Goal: Task Accomplishment & Management: Use online tool/utility

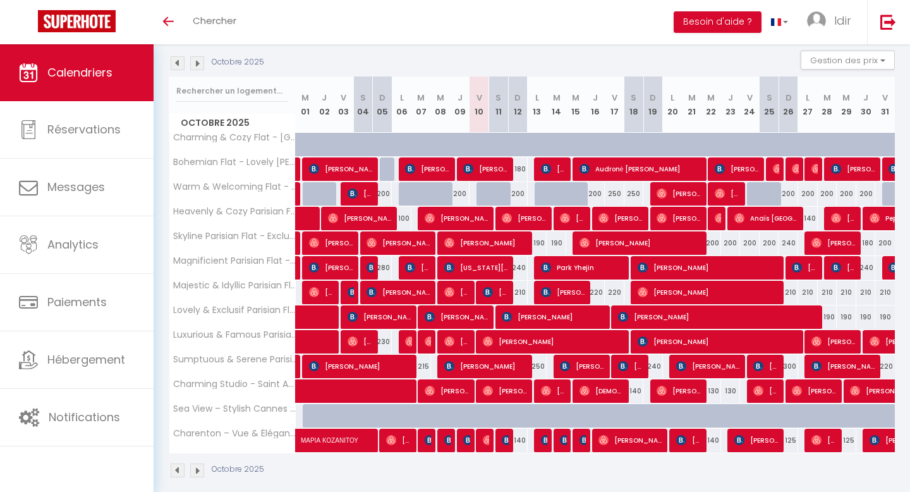
scroll to position [145, 0]
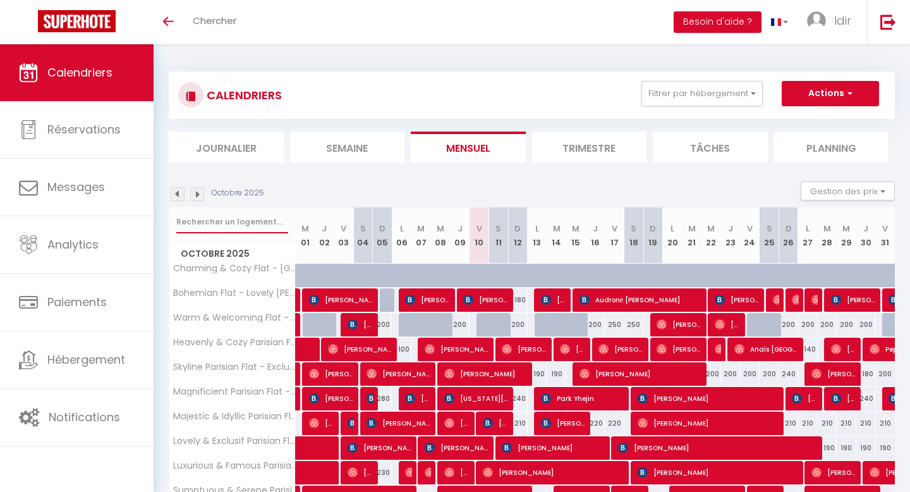
click at [260, 220] on input "text" at bounding box center [232, 221] width 112 height 23
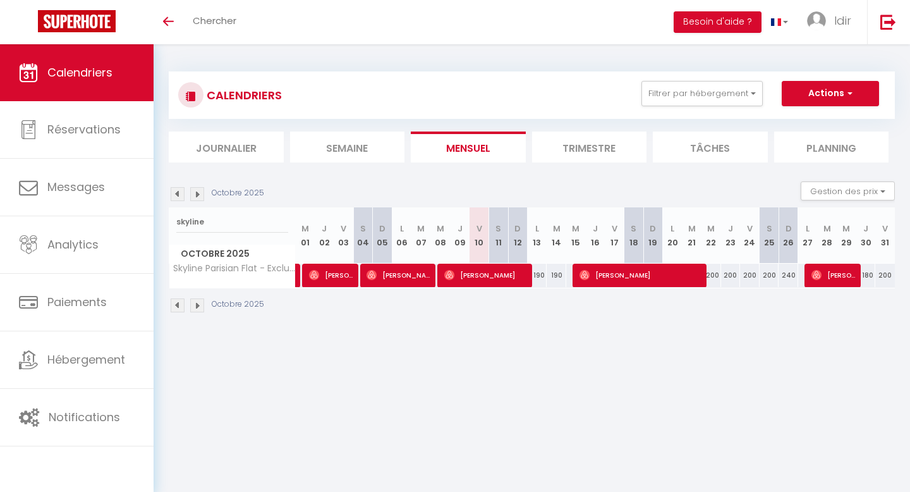
drag, startPoint x: 713, startPoint y: 276, endPoint x: 808, endPoint y: 283, distance: 95.0
click at [808, 284] on tr "Skyline Parisian Flat - Exclusif Saint-Honoré 190 Emma Comfort 220 Pablo Alfaro…" at bounding box center [532, 275] width 726 height 25
click at [774, 312] on div "Octobre 2025" at bounding box center [532, 306] width 726 height 37
click at [852, 92] on span "button" at bounding box center [848, 93] width 8 height 13
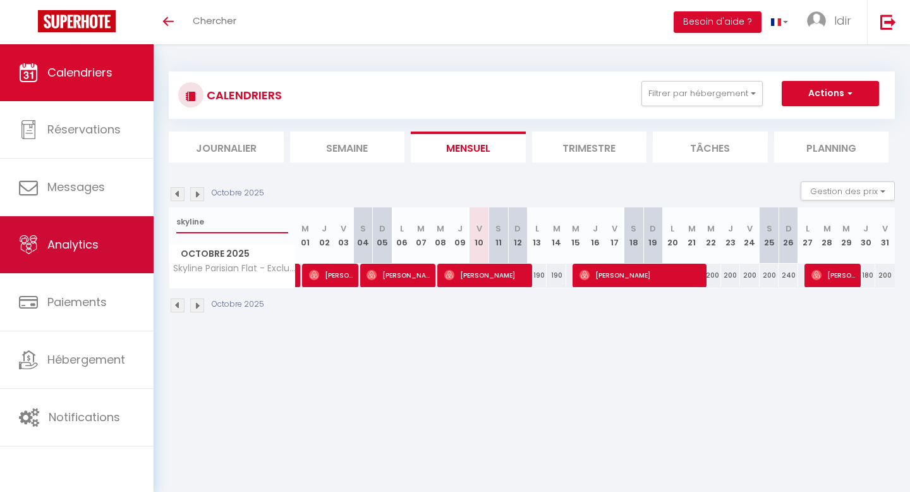
drag, startPoint x: 209, startPoint y: 221, endPoint x: 135, endPoint y: 219, distance: 74.0
click at [135, 219] on div "🟢 Des questions ou besoin d'assistance pour la migration AirBnB? Prenez rdv >>>…" at bounding box center [455, 192] width 910 height 296
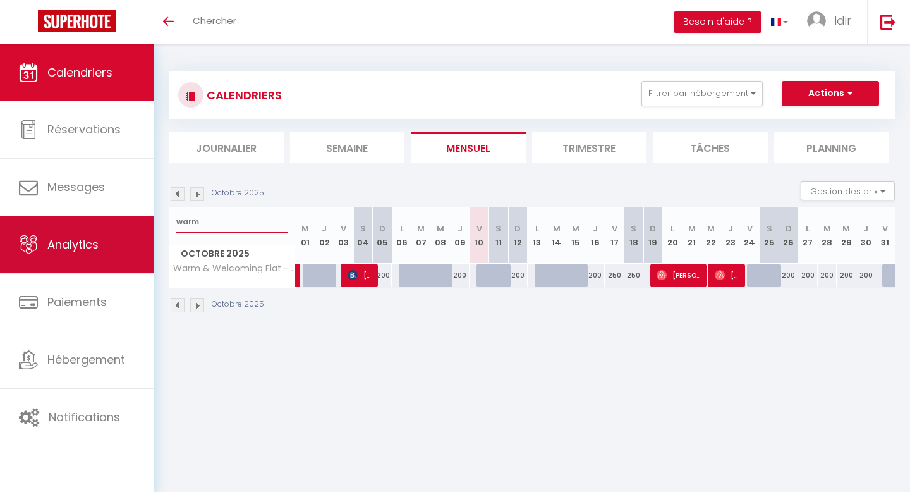
type input "warm"
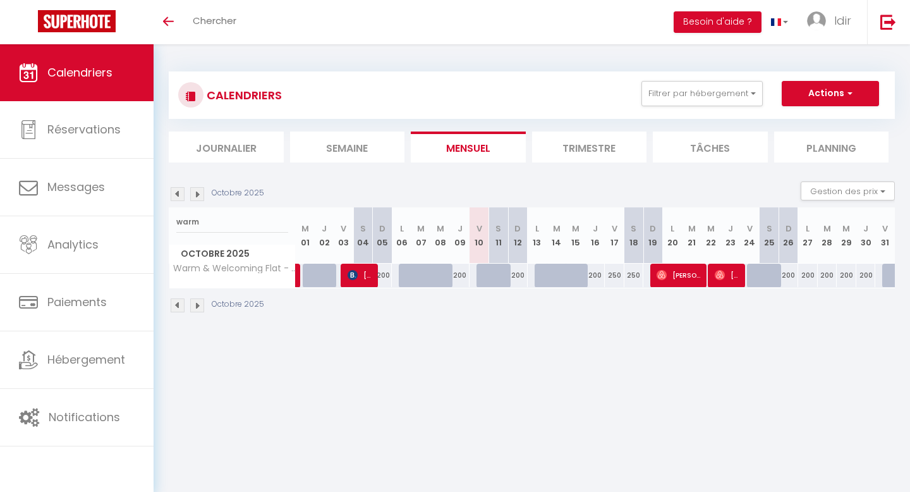
click at [606, 148] on li "Trimestre" at bounding box center [589, 146] width 115 height 31
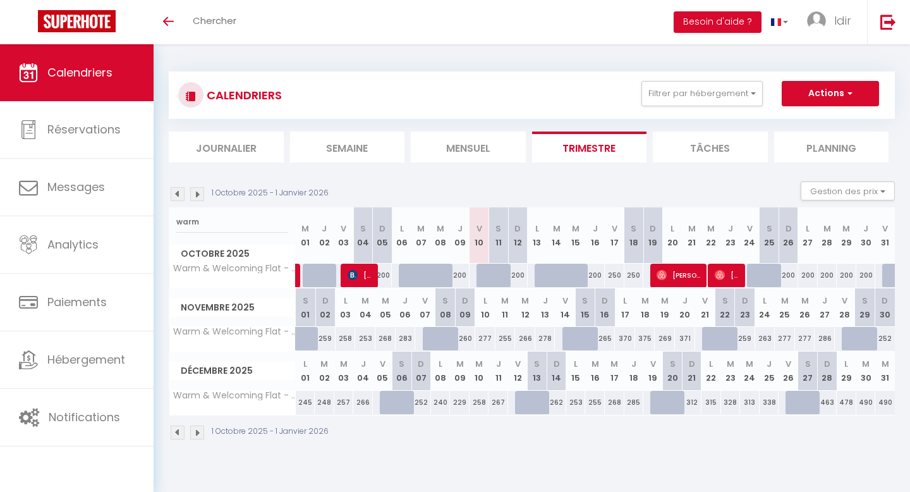
click at [174, 193] on img at bounding box center [178, 194] width 14 height 14
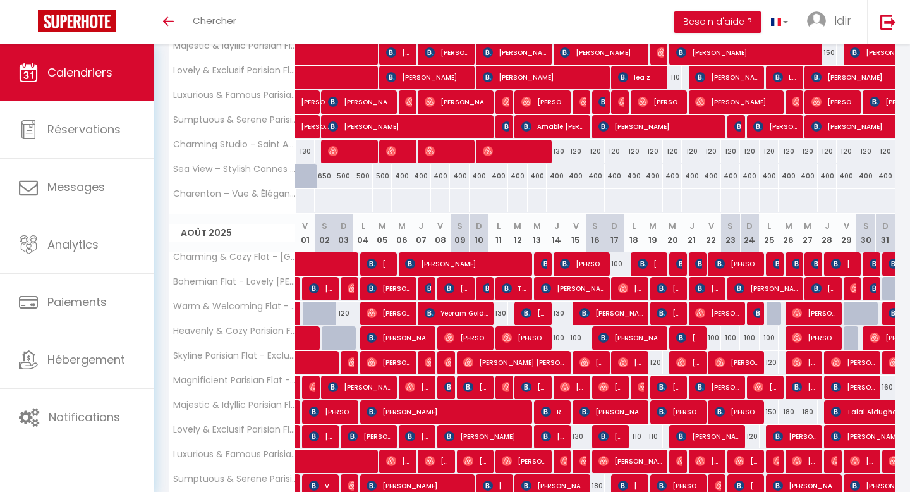
scroll to position [385, 0]
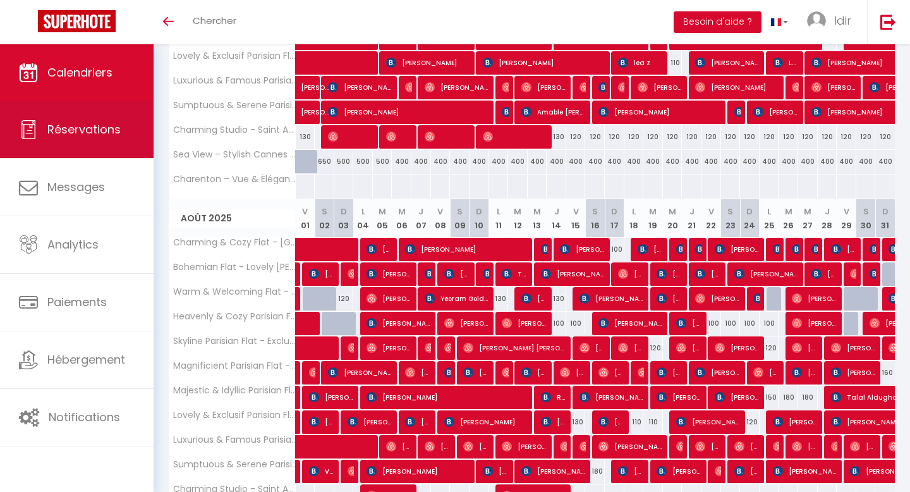
click at [71, 135] on span "Réservations" at bounding box center [83, 129] width 73 height 16
select select "not_cancelled"
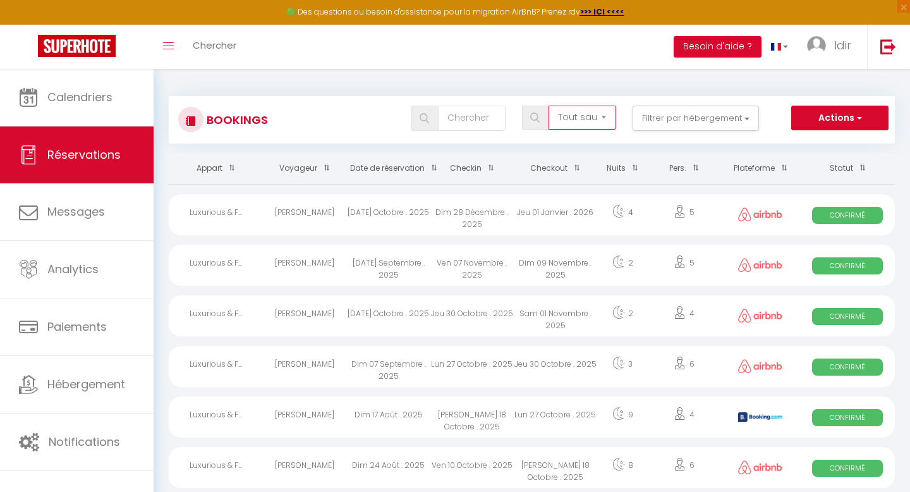
click at [607, 117] on select "Tous les statuts Annulé Confirmé Non Confirmé Tout sauf annulé No Show Request" at bounding box center [583, 118] width 68 height 24
click at [549, 106] on select "Tous les statuts Annulé Confirmé Non Confirmé Tout sauf annulé No Show Request" at bounding box center [583, 118] width 68 height 24
click at [750, 120] on button "Filtrer par hébergement" at bounding box center [696, 118] width 126 height 25
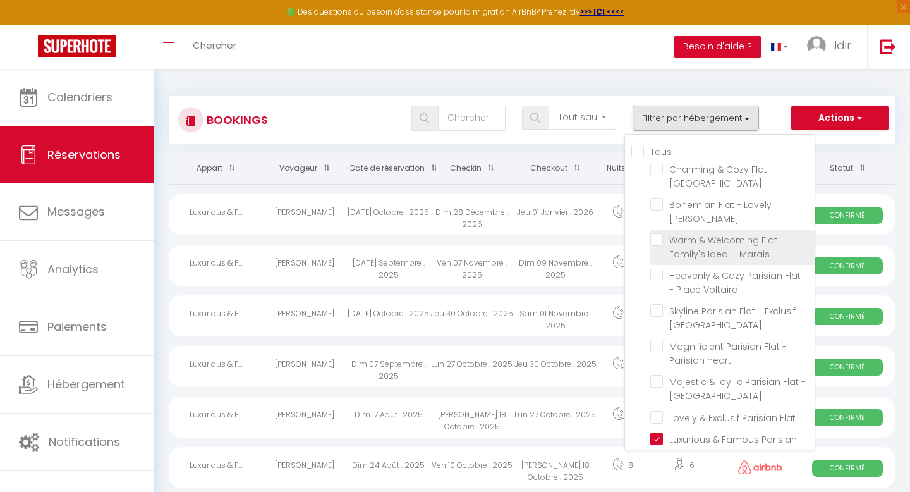
click at [659, 233] on input "Warm & Welcoming Flat - Family's Ideal - Marais" at bounding box center [732, 239] width 164 height 13
checkbox input "true"
checkbox input "false"
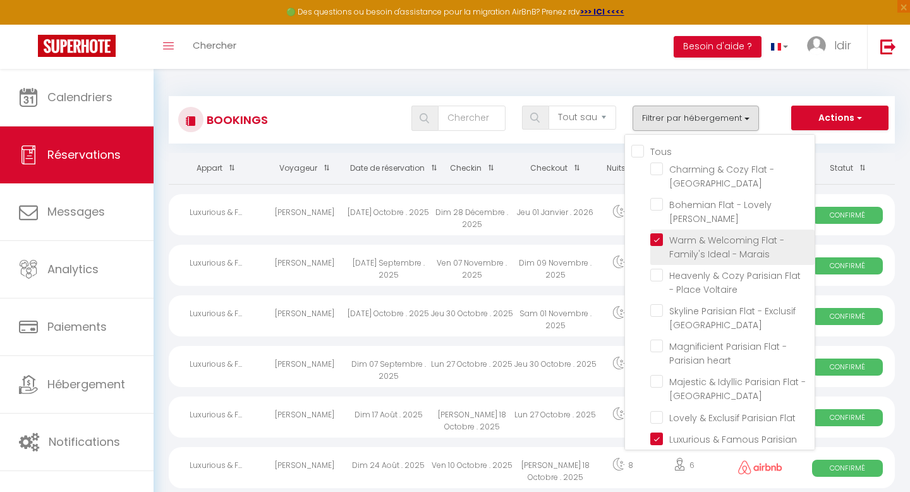
checkbox input "false"
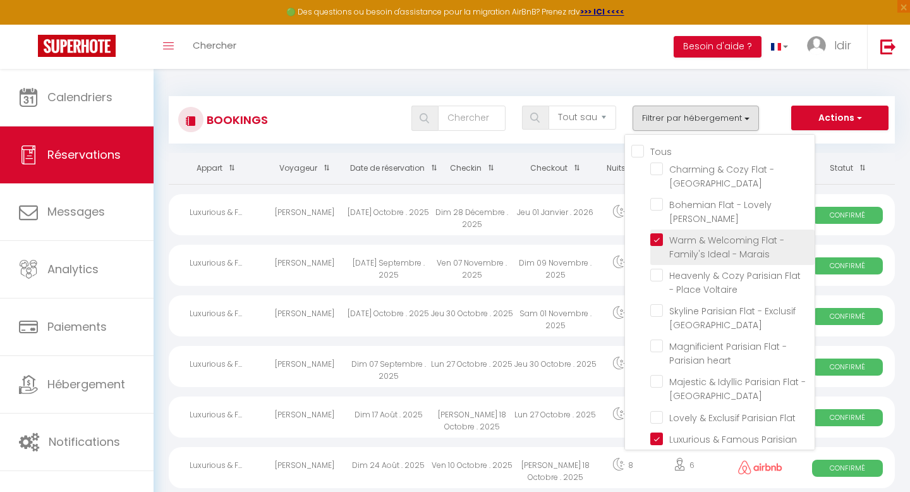
checkbox input "false"
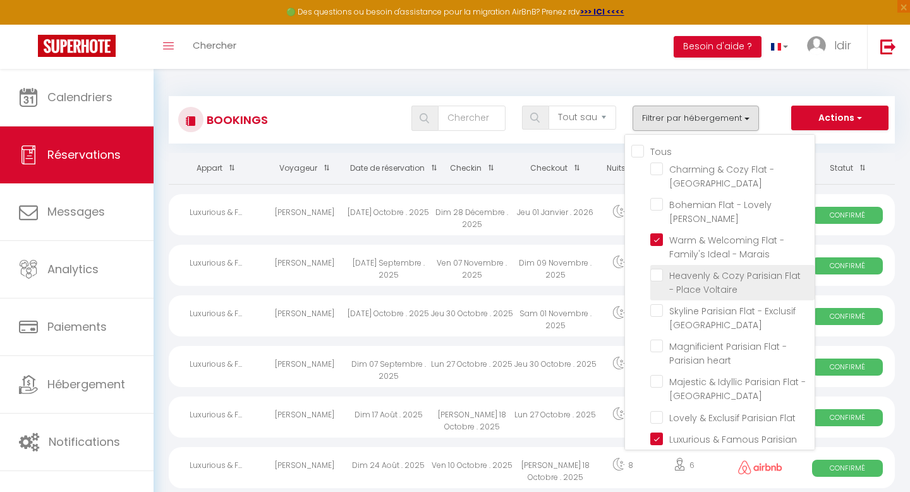
checkbox input "false"
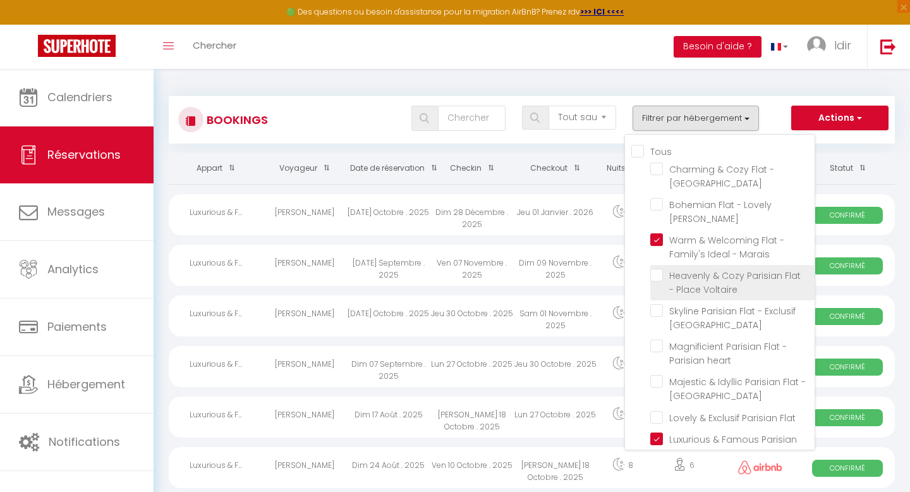
checkbox input "false"
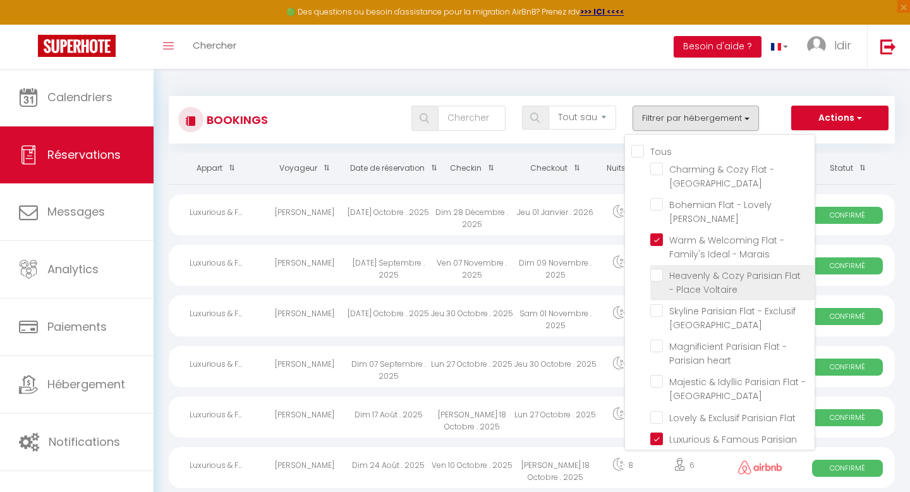
checkbox input "false"
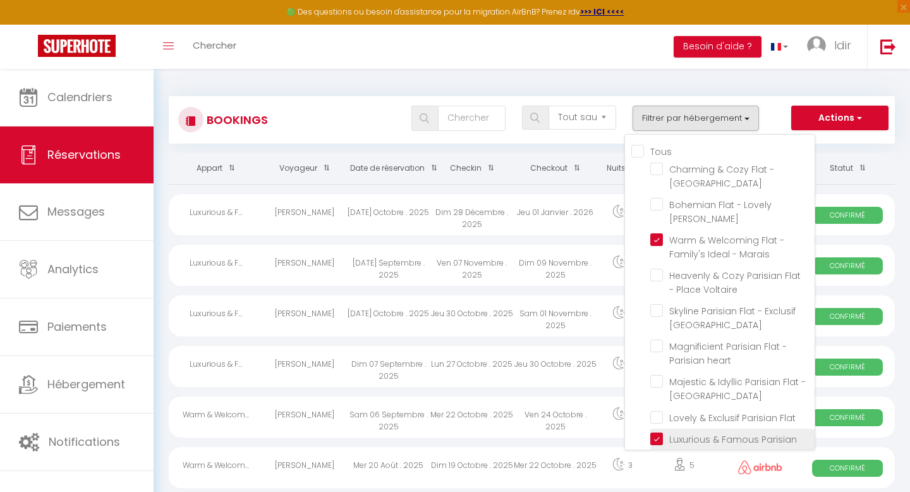
click at [660, 432] on input "Luxurious & Famous Parisian Flat" at bounding box center [732, 438] width 164 height 13
checkbox input "false"
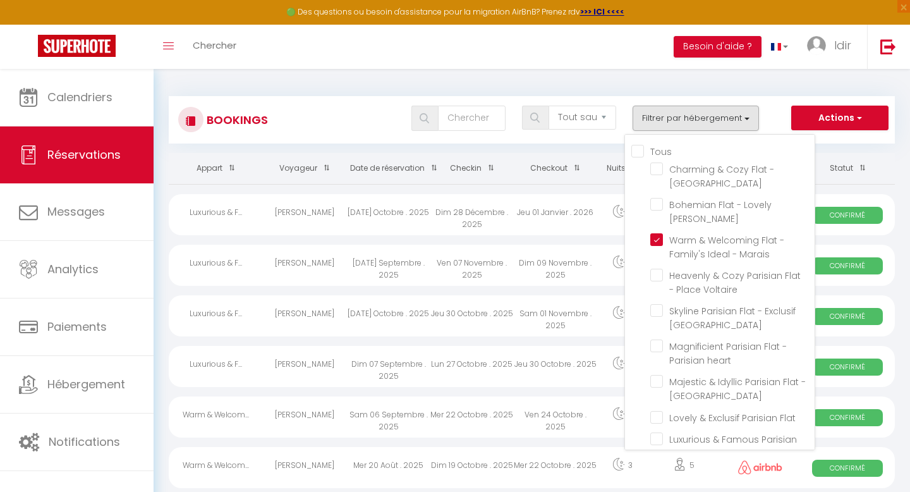
checkbox input "false"
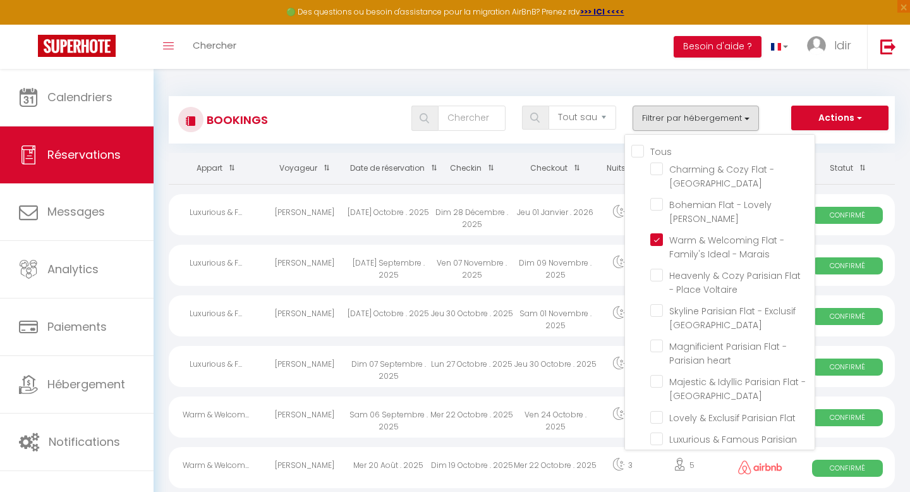
checkbox input "false"
click at [772, 109] on div "Tous les statuts Annulé Confirmé Non Confirmé Tout sauf annulé No Show Request …" at bounding box center [562, 118] width 664 height 25
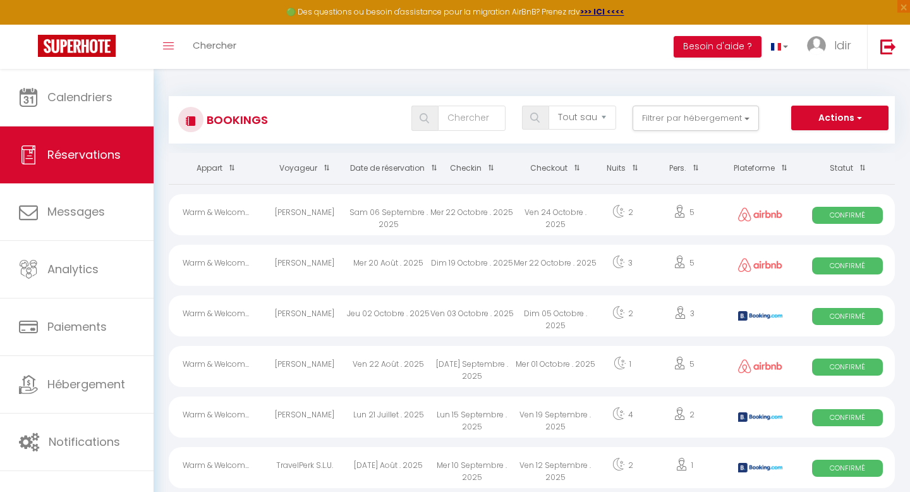
click at [786, 167] on span at bounding box center [781, 167] width 13 height 23
click at [861, 117] on span "button" at bounding box center [858, 117] width 8 height 13
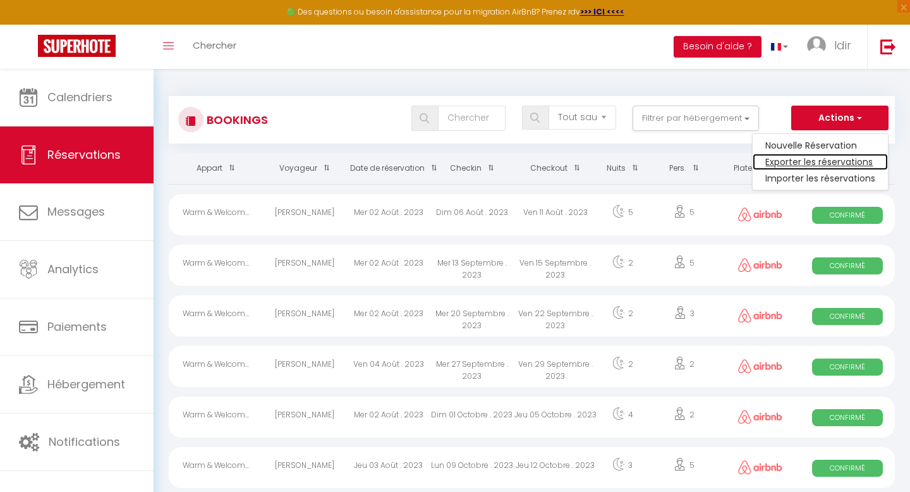
click at [841, 162] on link "Exporter les réservations" at bounding box center [820, 162] width 135 height 16
type input "[EMAIL_ADDRESS][DOMAIN_NAME]"
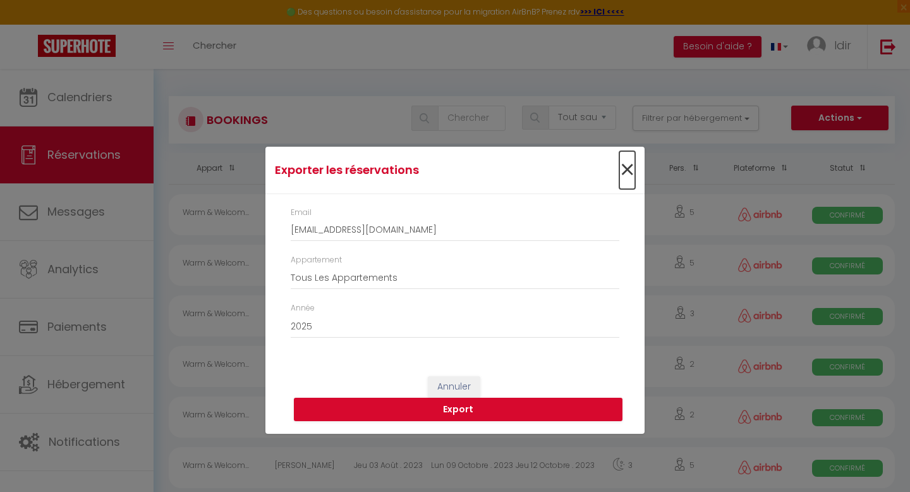
click at [625, 166] on span "×" at bounding box center [627, 170] width 16 height 38
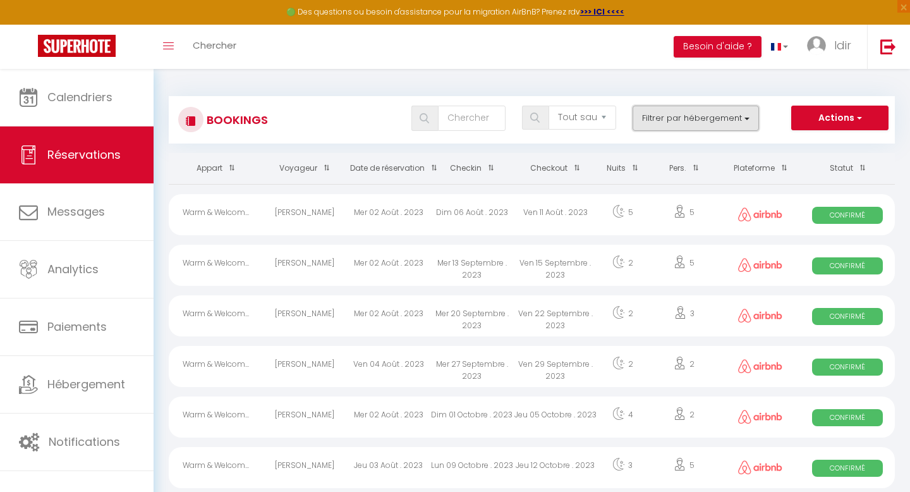
click at [750, 116] on button "Filtrer par hébergement" at bounding box center [696, 118] width 126 height 25
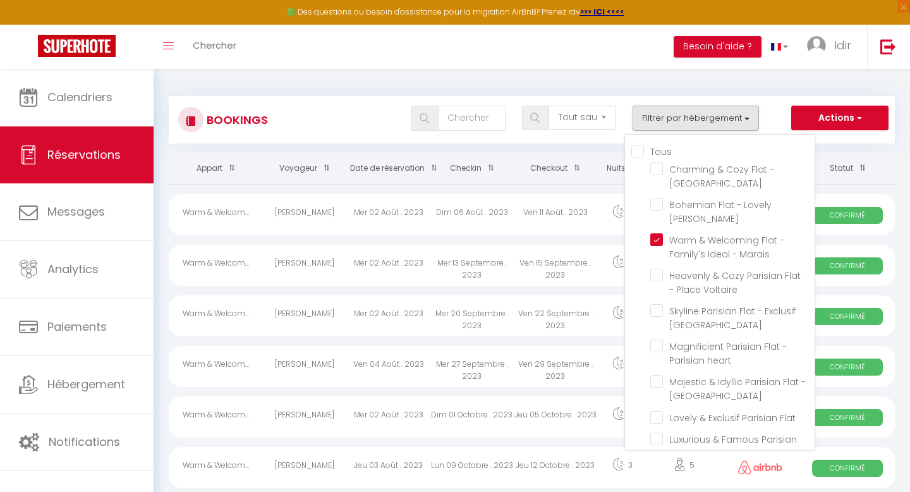
click at [559, 84] on div "Bookings Tous les statuts Annulé Confirmé Non Confirmé Tout sauf annulé No Show…" at bounding box center [532, 113] width 726 height 59
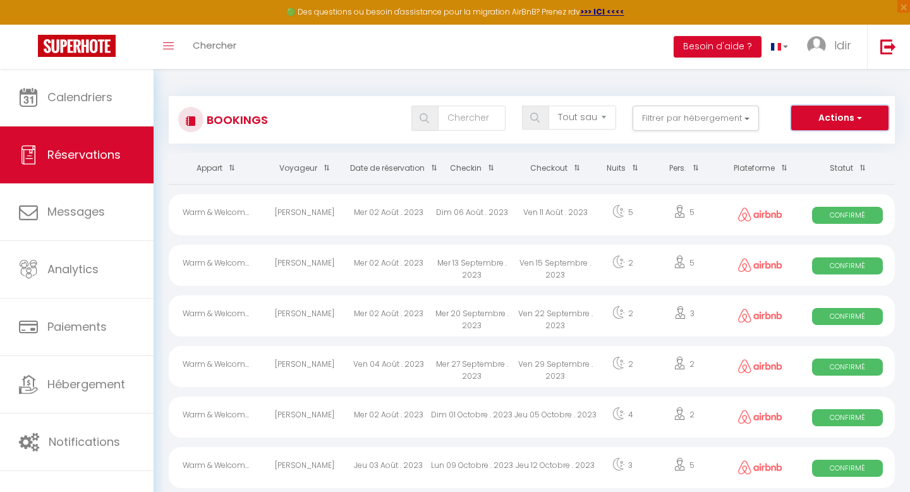
click at [863, 112] on button "Actions" at bounding box center [839, 118] width 97 height 25
click at [815, 161] on link "Exporter les réservations" at bounding box center [820, 162] width 135 height 16
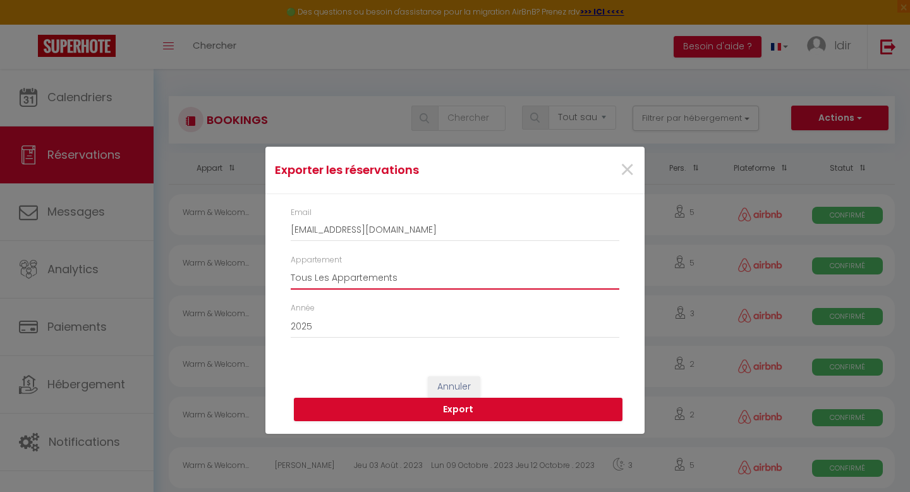
click at [437, 282] on select "Tous Les Appartements Charming & Cozy Flat - Clichy Bohemian Flat - Lovely Mara…" at bounding box center [455, 277] width 329 height 24
select select "23430"
click at [291, 265] on select "Tous Les Appartements Charming & Cozy Flat - Clichy Bohemian Flat - Lovely Mara…" at bounding box center [455, 277] width 329 height 24
click at [492, 410] on button "Export" at bounding box center [458, 410] width 329 height 24
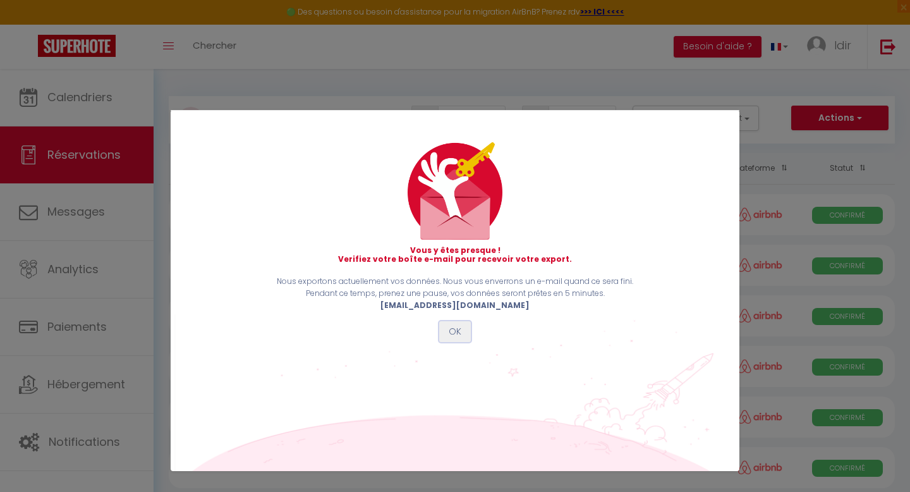
click at [454, 332] on button "OK" at bounding box center [455, 331] width 32 height 21
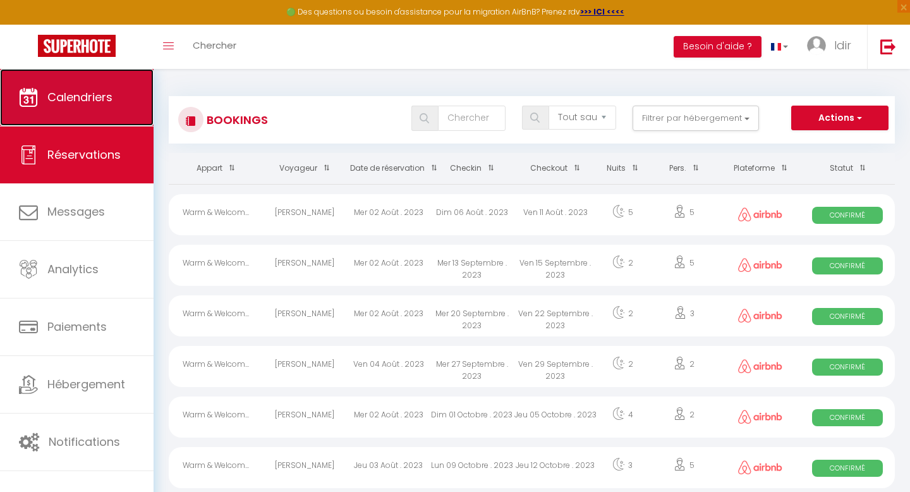
click at [88, 99] on span "Calendriers" at bounding box center [79, 97] width 65 height 16
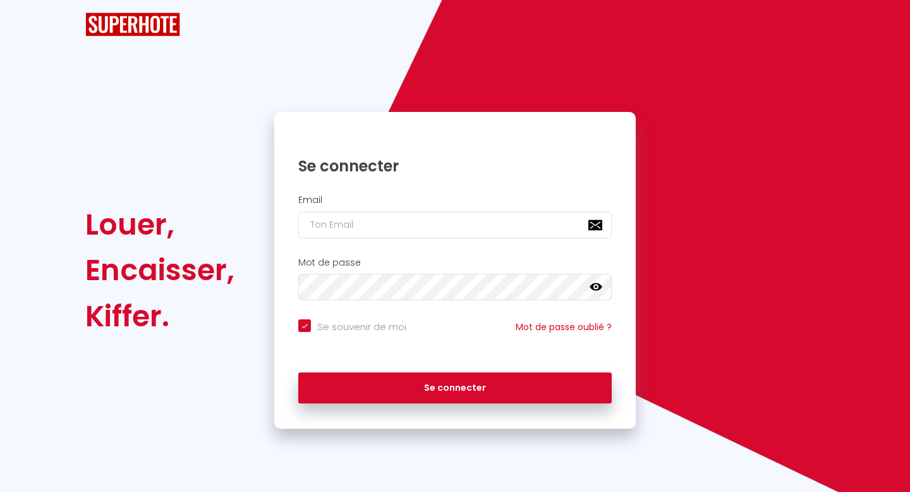
checkbox input "true"
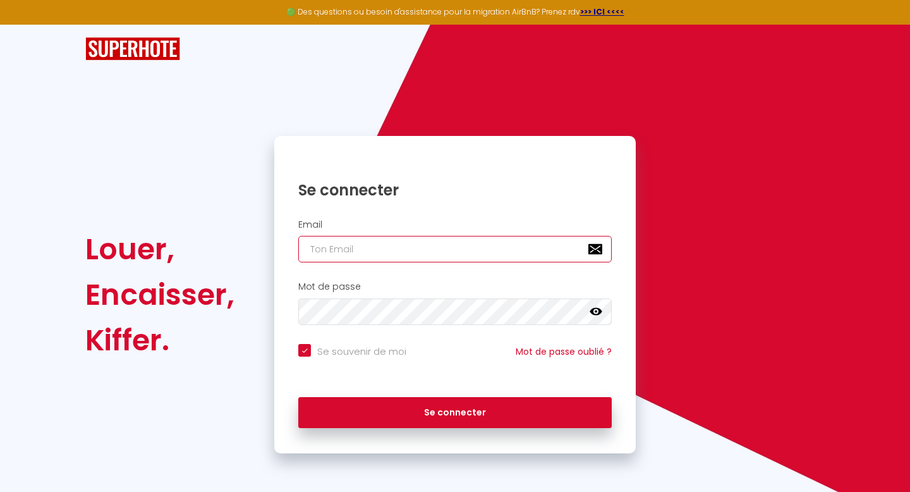
type input "[EMAIL_ADDRESS][DOMAIN_NAME]"
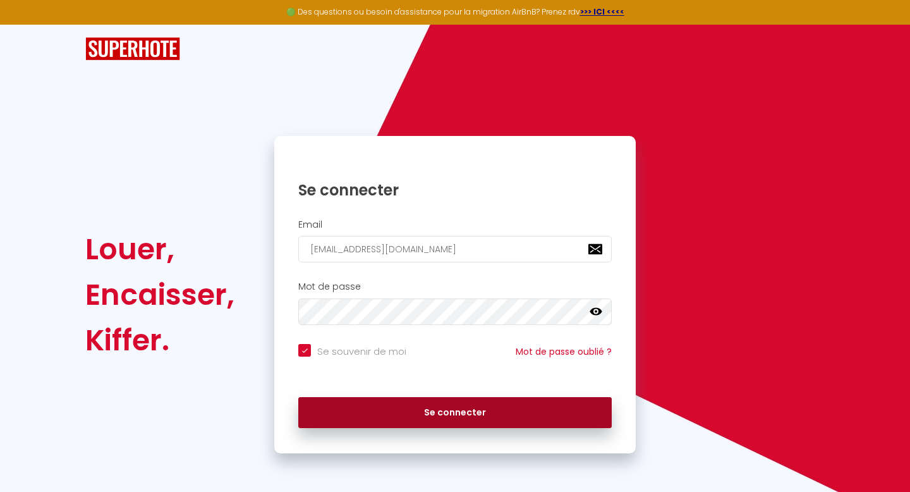
click at [399, 411] on button "Se connecter" at bounding box center [454, 413] width 313 height 32
checkbox input "true"
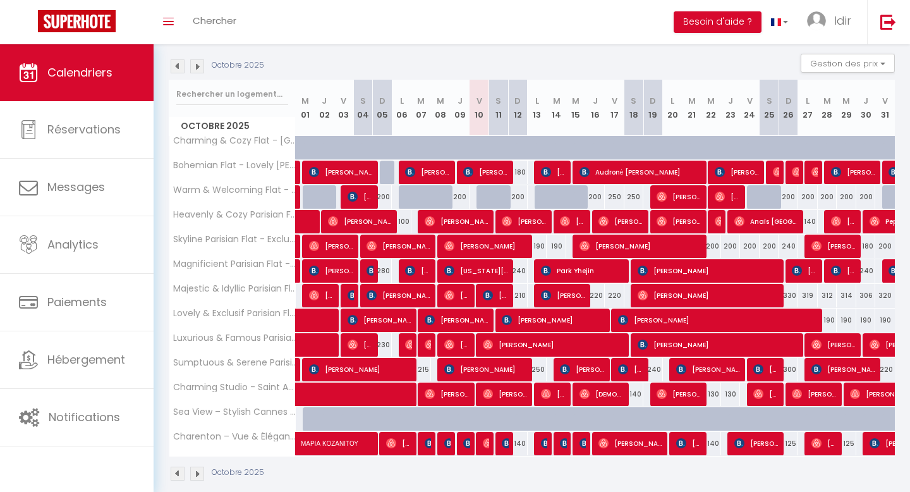
scroll to position [145, 0]
